Goal: Transaction & Acquisition: Subscribe to service/newsletter

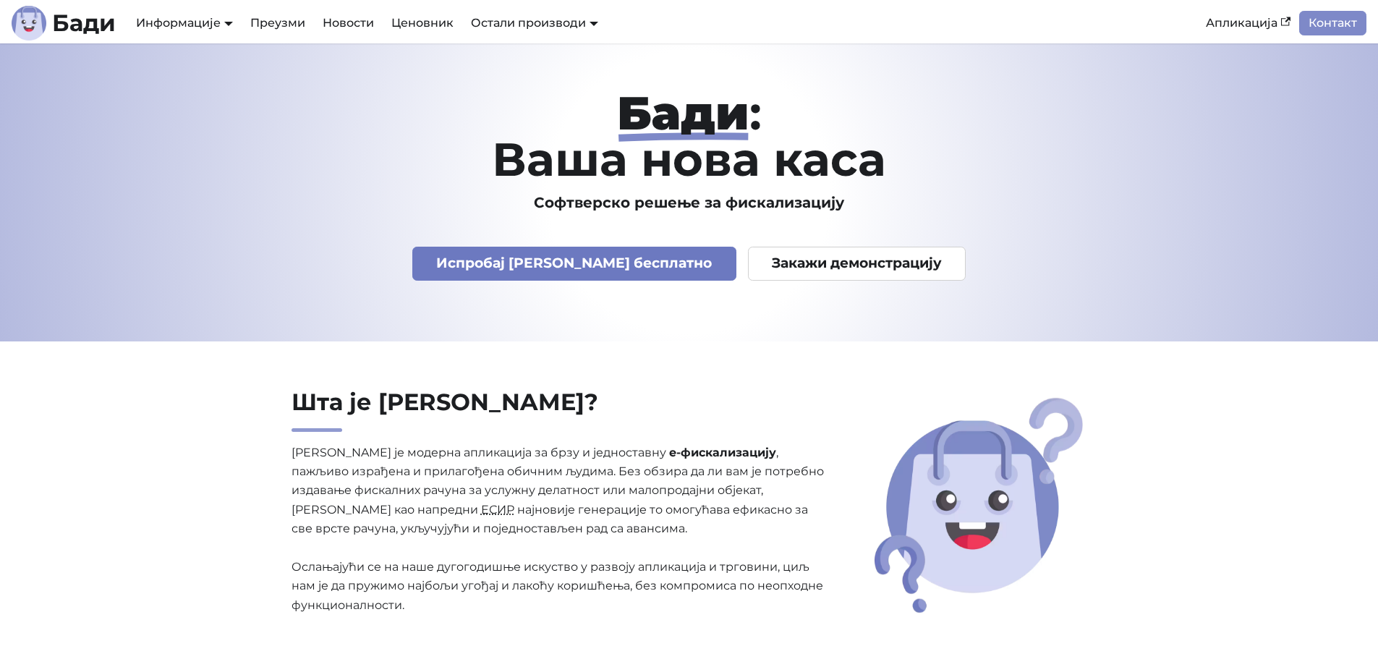
click at [579, 266] on link "Испробај [PERSON_NAME] бесплатно" at bounding box center [574, 264] width 324 height 34
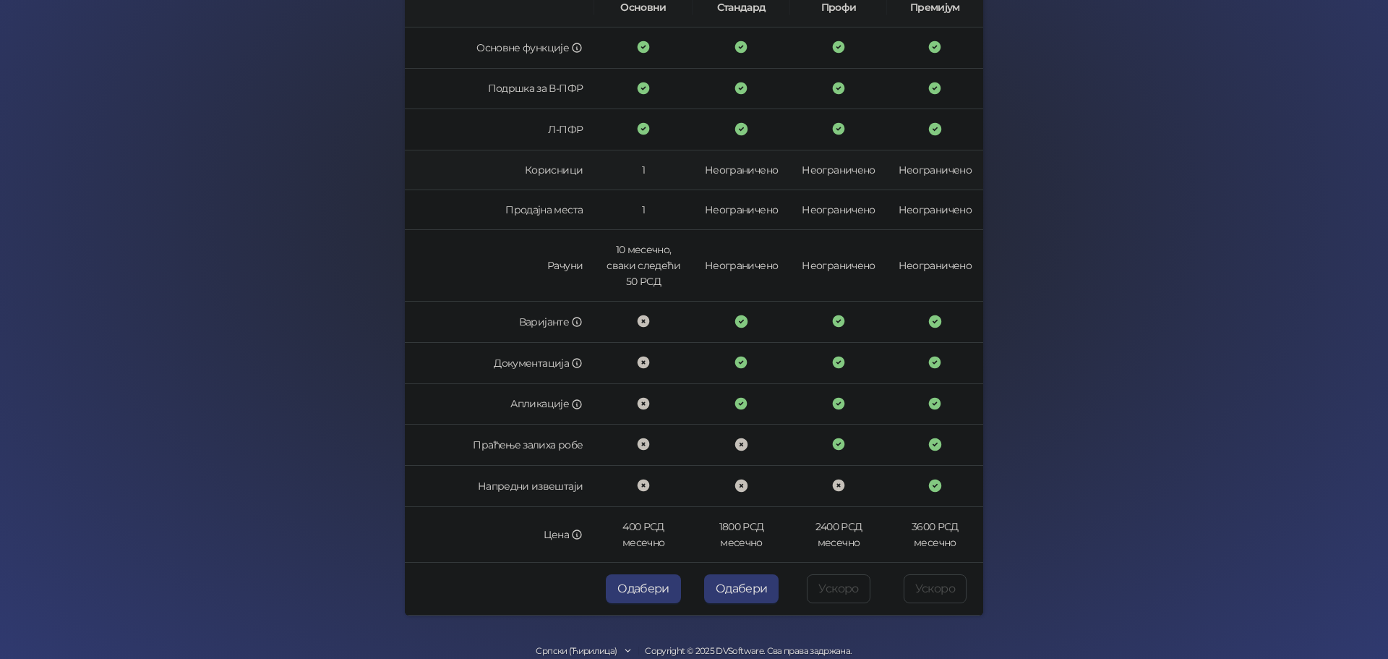
scroll to position [284, 0]
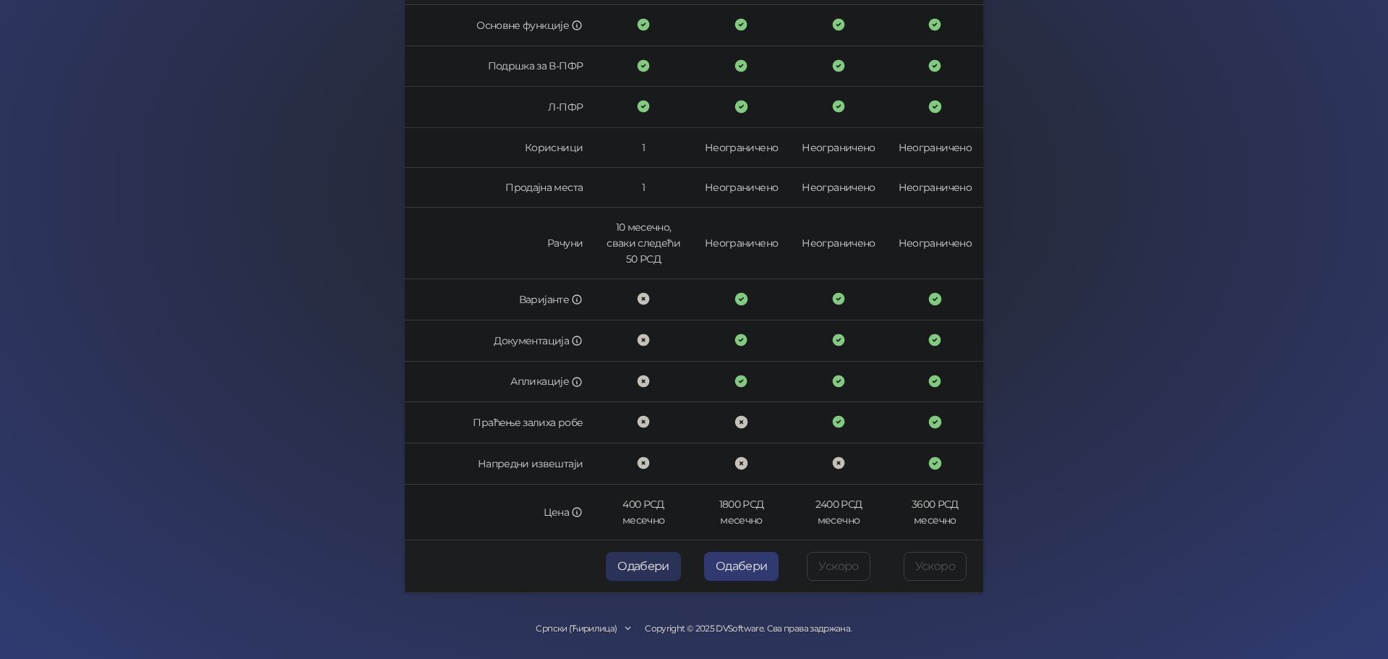
click at [626, 572] on button "Одабери" at bounding box center [643, 566] width 75 height 29
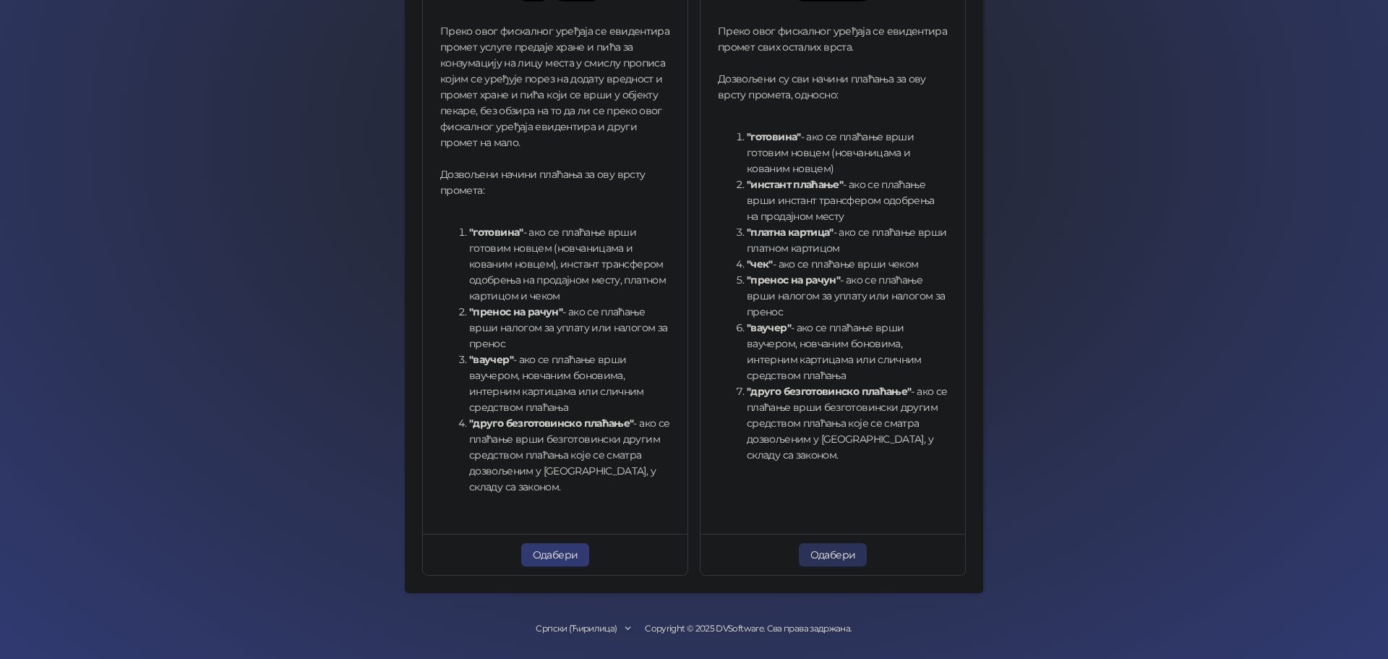
click at [819, 558] on button "Одабери" at bounding box center [833, 554] width 69 height 23
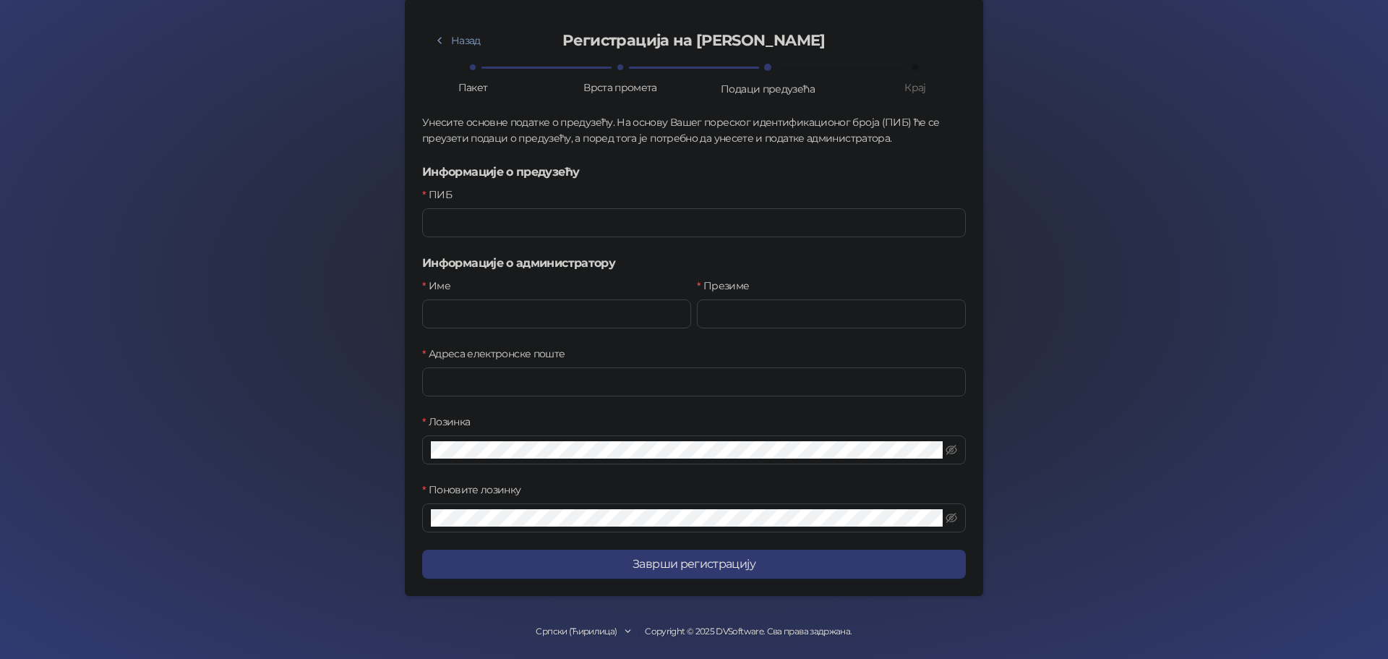
scroll to position [88, 0]
